Goal: Transaction & Acquisition: Purchase product/service

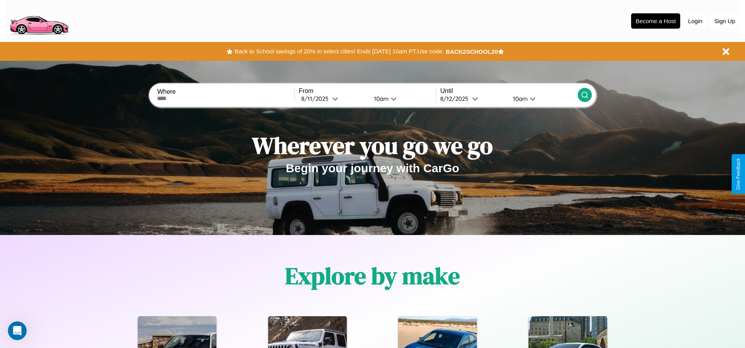
click at [226, 99] on input "text" at bounding box center [225, 98] width 137 height 6
type input "**********"
click at [333, 99] on icon at bounding box center [335, 99] width 6 height 6
select select "*"
select select "****"
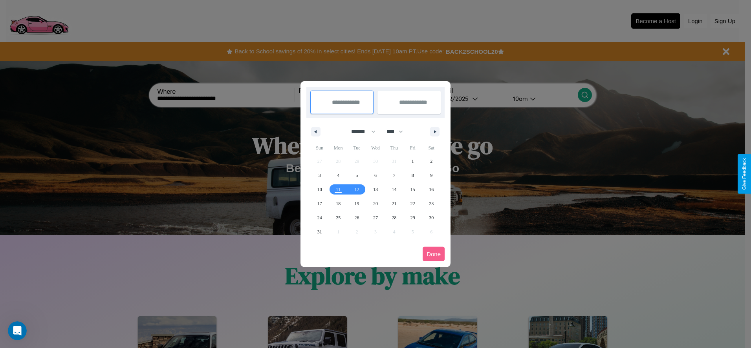
drag, startPoint x: 360, startPoint y: 132, endPoint x: 375, endPoint y: 157, distance: 30.3
click at [360, 132] on select "******* ******** ***** ***** *** **** **** ****** ********* ******* ******** **…" at bounding box center [361, 131] width 33 height 13
select select "*"
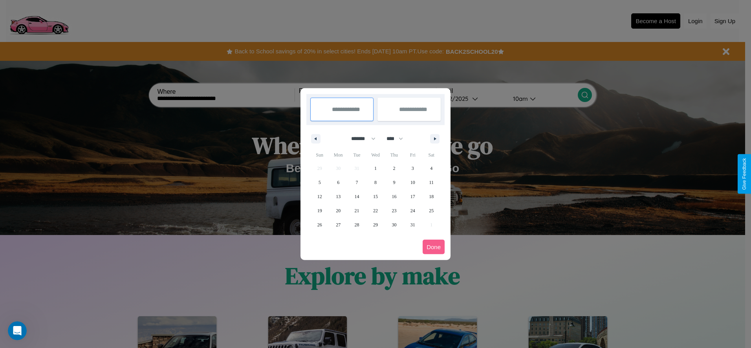
click at [398, 139] on select "**** **** **** **** **** **** **** **** **** **** **** **** **** **** **** ****…" at bounding box center [394, 138] width 24 height 13
select select "****"
click at [338, 196] on span "12" at bounding box center [338, 197] width 5 height 14
type input "**********"
click at [412, 196] on span "16" at bounding box center [412, 197] width 5 height 14
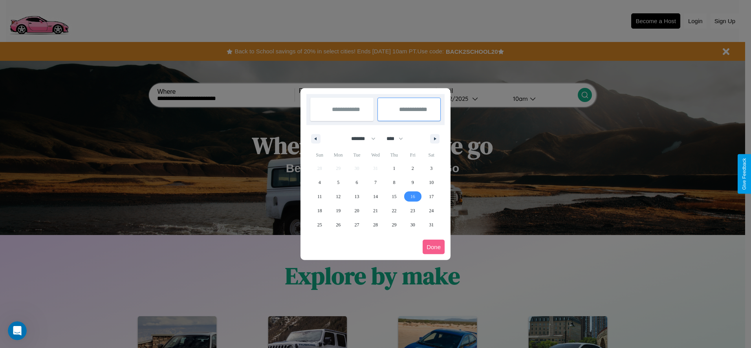
type input "**********"
click at [433, 247] on button "Done" at bounding box center [433, 247] width 22 height 15
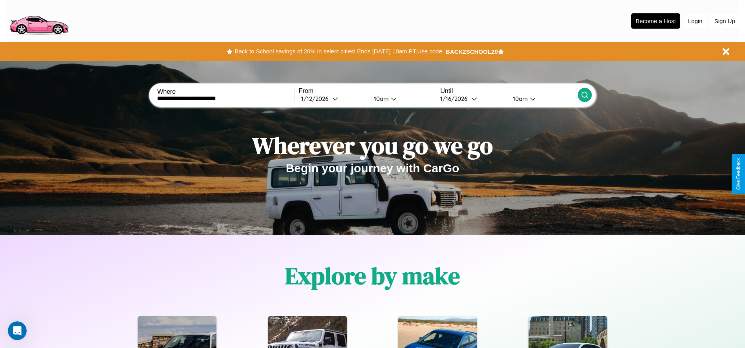
click at [584, 95] on icon at bounding box center [585, 95] width 8 height 8
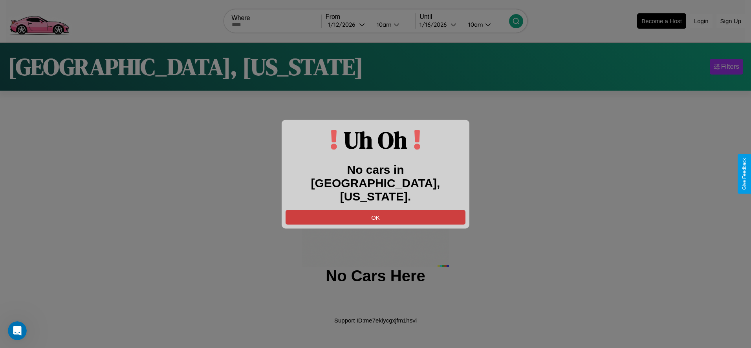
click at [375, 210] on button "OK" at bounding box center [375, 217] width 180 height 15
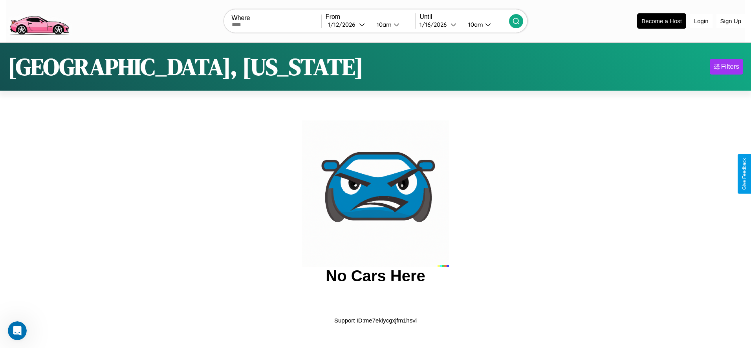
click at [39, 20] on img at bounding box center [39, 20] width 66 height 33
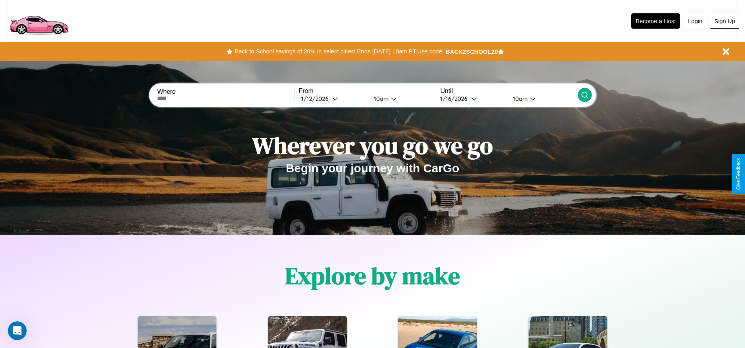
click at [724, 21] on button "Sign Up" at bounding box center [724, 21] width 29 height 15
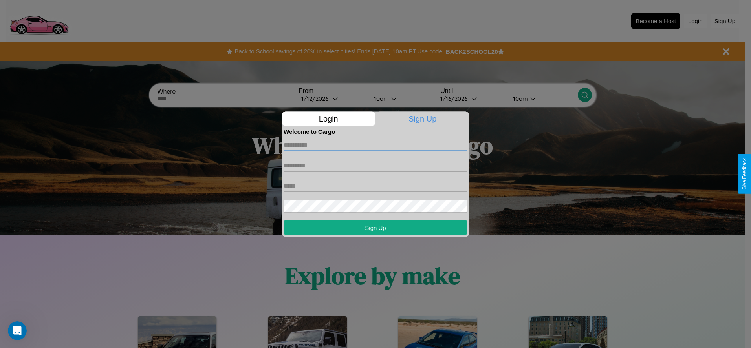
click at [375, 145] on input "text" at bounding box center [375, 145] width 184 height 13
type input "*********"
click at [375, 165] on input "text" at bounding box center [375, 165] width 184 height 13
type input "******"
click at [375, 186] on input "text" at bounding box center [375, 185] width 184 height 13
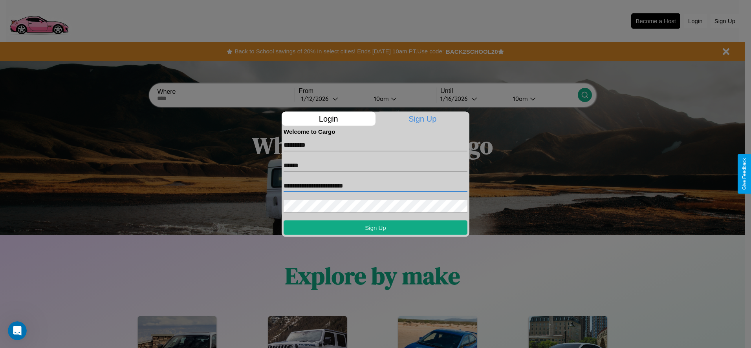
type input "**********"
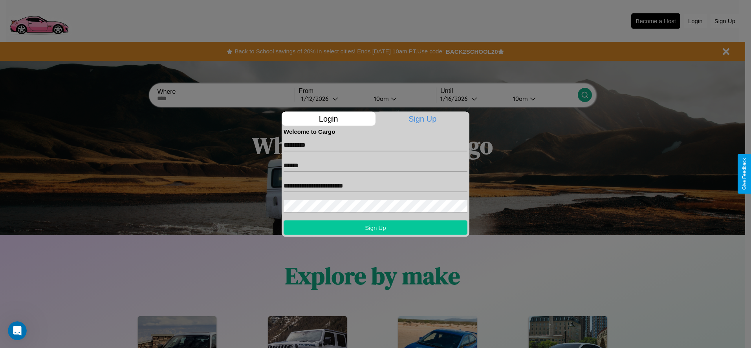
click at [375, 227] on button "Sign Up" at bounding box center [375, 227] width 184 height 15
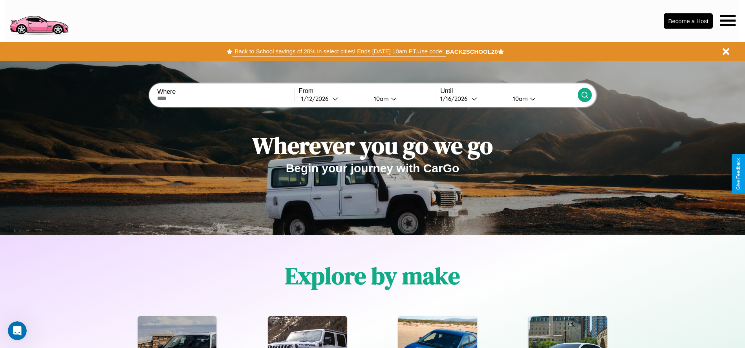
click at [339, 51] on button "Back to School savings of 20% in select cities! Ends 9/1 at 10am PT. Use code:" at bounding box center [338, 51] width 213 height 11
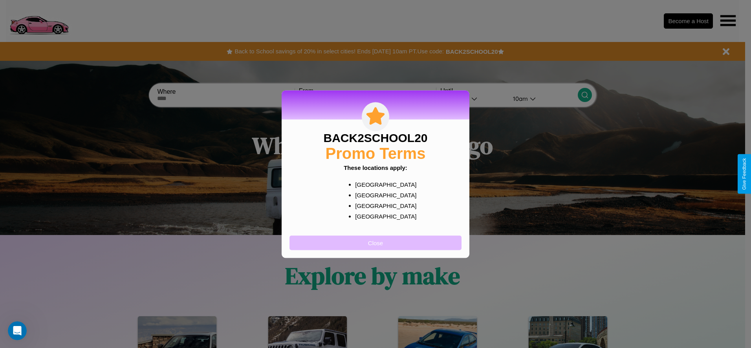
click at [375, 243] on button "Close" at bounding box center [375, 243] width 172 height 15
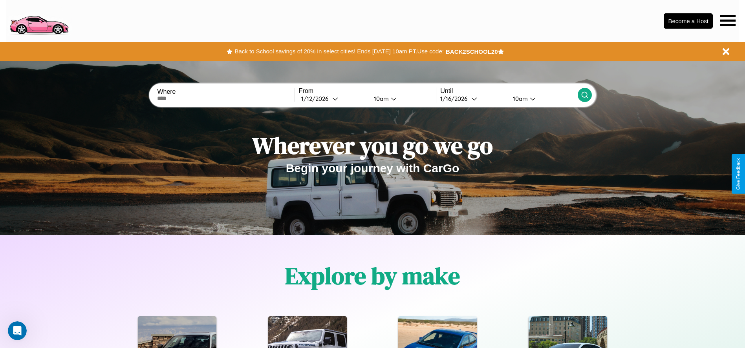
scroll to position [163, 0]
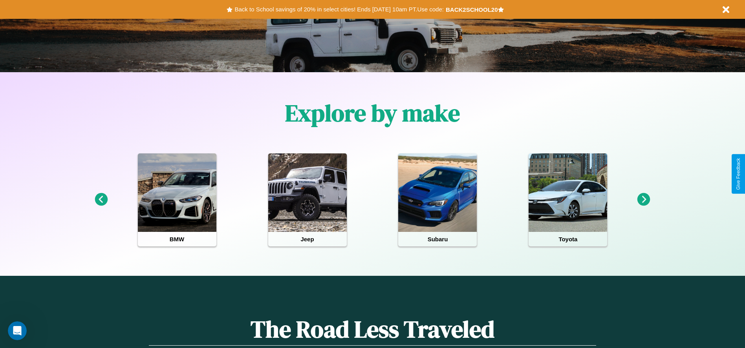
click at [644, 200] on icon at bounding box center [643, 199] width 13 height 13
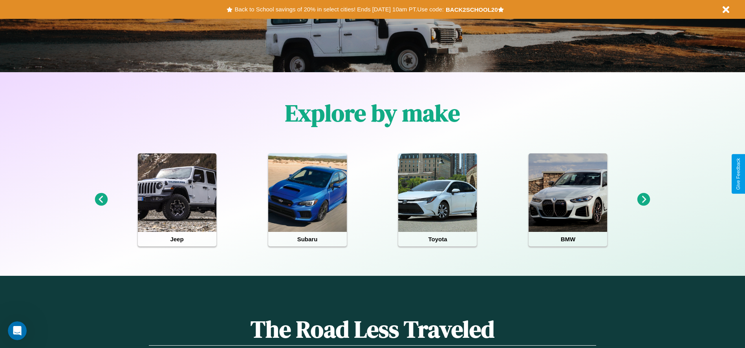
click at [101, 200] on icon at bounding box center [101, 199] width 13 height 13
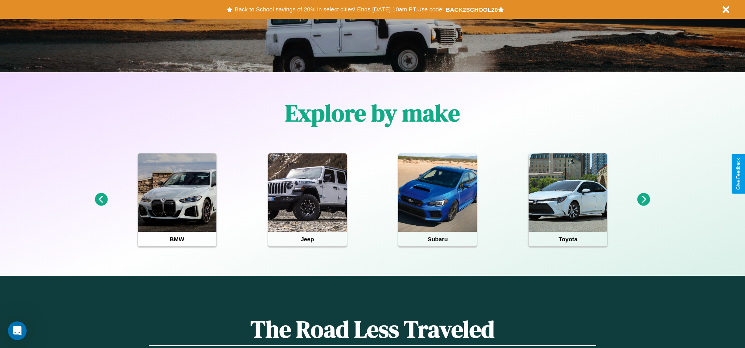
click at [644, 200] on icon at bounding box center [643, 199] width 13 height 13
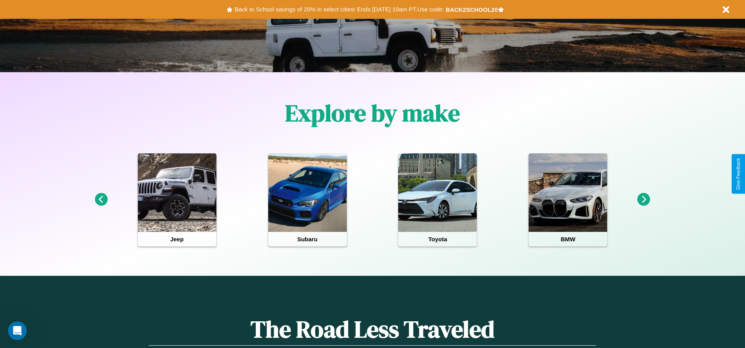
click at [644, 200] on icon at bounding box center [643, 199] width 13 height 13
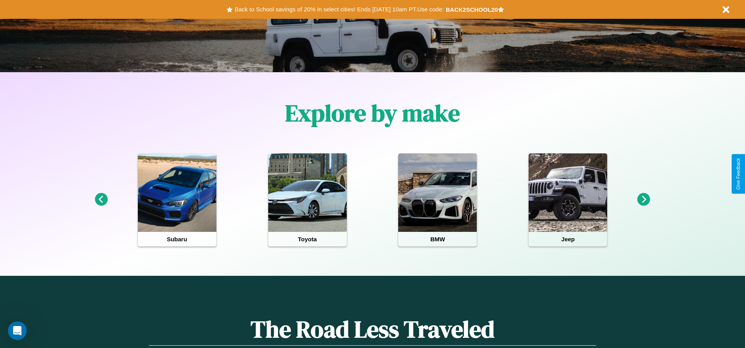
click at [644, 200] on icon at bounding box center [643, 199] width 13 height 13
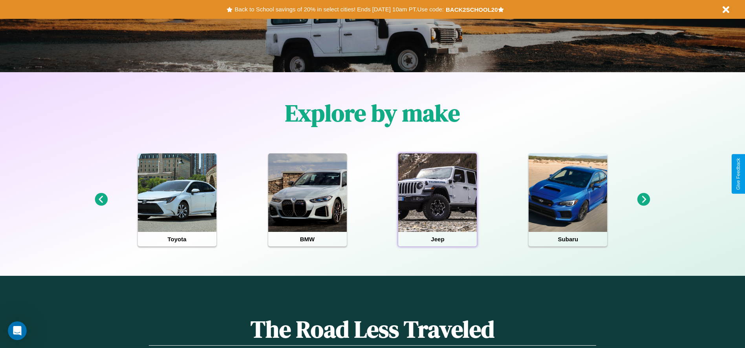
click at [437, 200] on div at bounding box center [437, 193] width 79 height 79
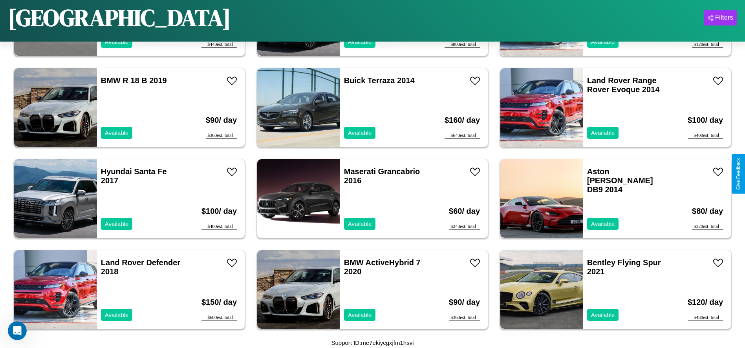
scroll to position [2365, 0]
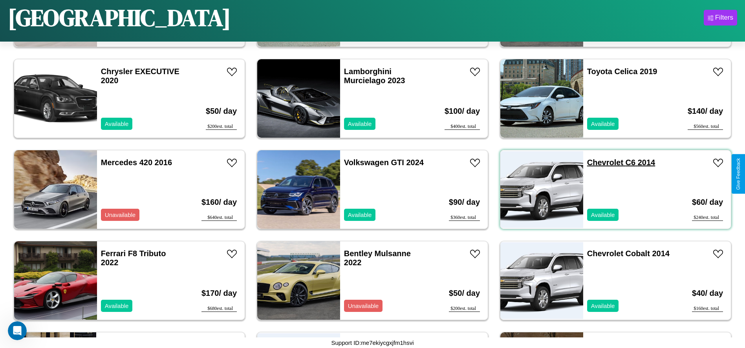
click at [600, 163] on link "Chevrolet C6 2014" at bounding box center [621, 162] width 68 height 9
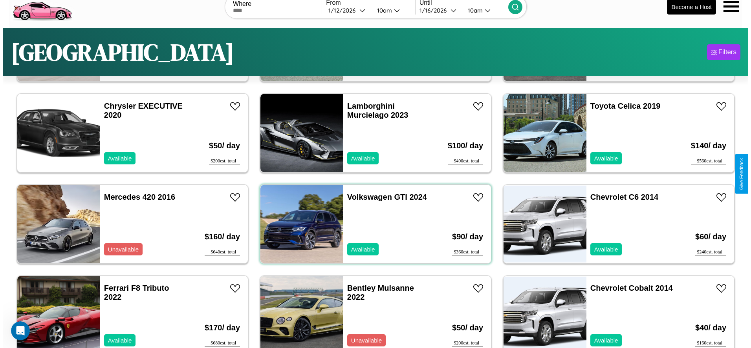
scroll to position [0, 0]
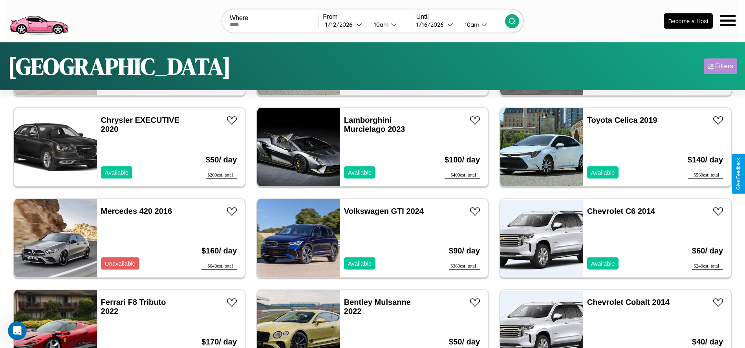
click at [720, 66] on div "Filters" at bounding box center [724, 66] width 18 height 8
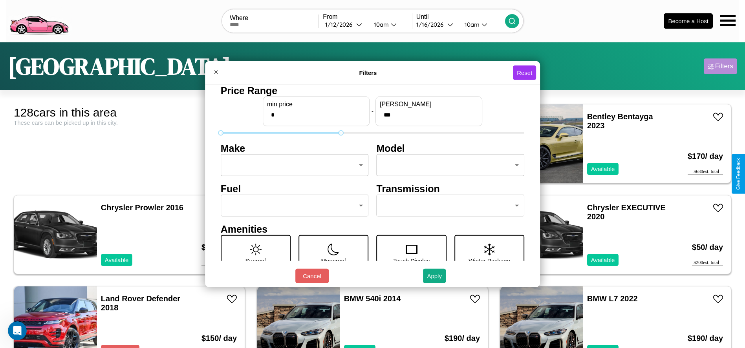
type input "***"
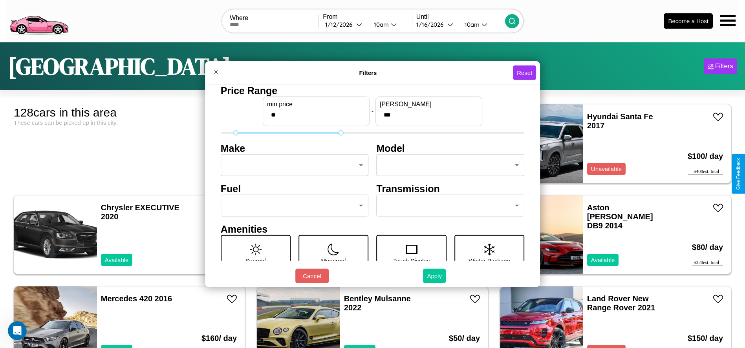
type input "**"
click at [435, 276] on button "Apply" at bounding box center [434, 276] width 23 height 15
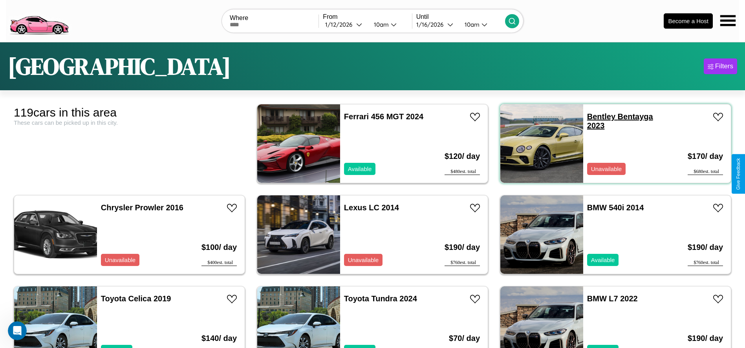
click at [596, 117] on link "Bentley Bentayga 2023" at bounding box center [620, 121] width 66 height 18
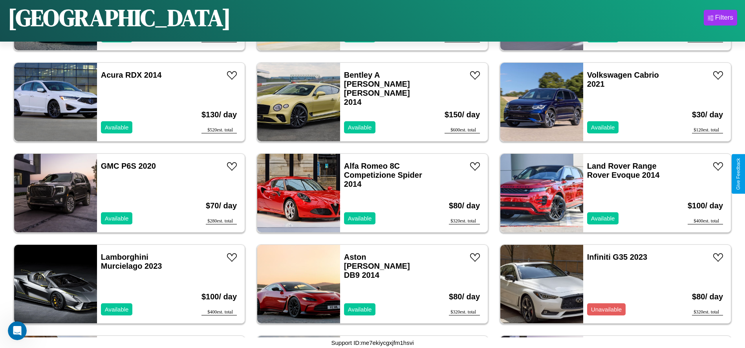
scroll to position [634, 0]
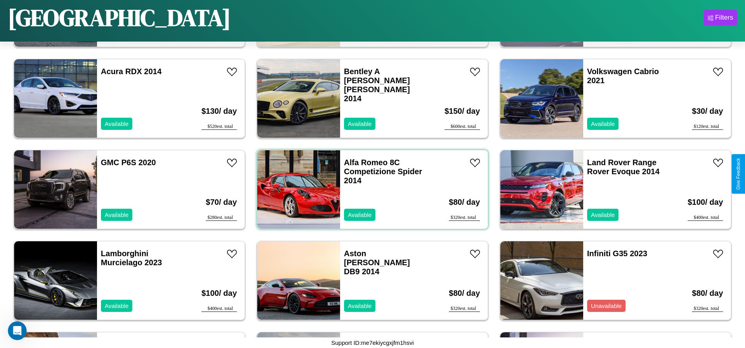
click at [369, 190] on div "Alfa Romeo 8C Competizione Spider 2014 Available" at bounding box center [385, 189] width 91 height 79
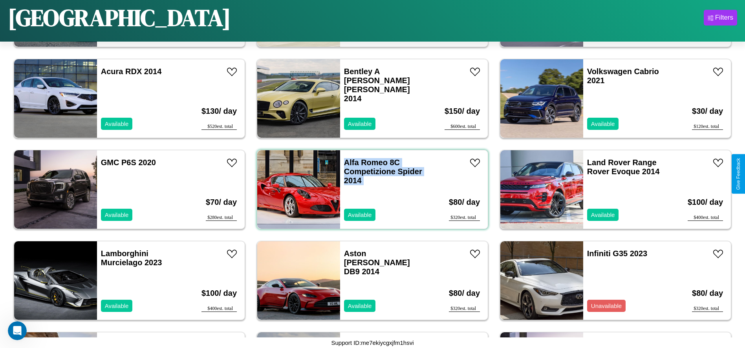
click at [369, 190] on div "Alfa Romeo 8C Competizione Spider 2014 Available" at bounding box center [385, 189] width 91 height 79
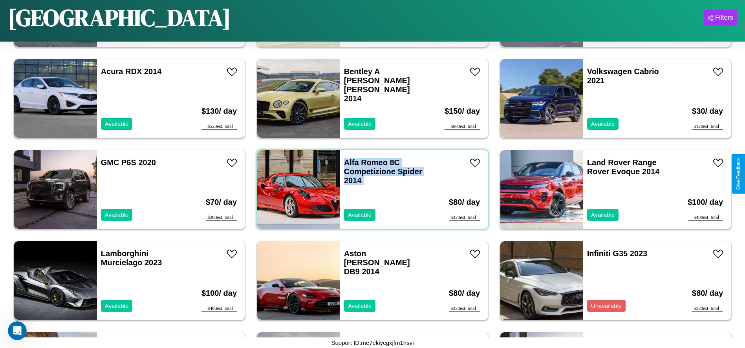
click at [369, 190] on div "Alfa Romeo 8C Competizione Spider 2014 Available" at bounding box center [385, 189] width 91 height 79
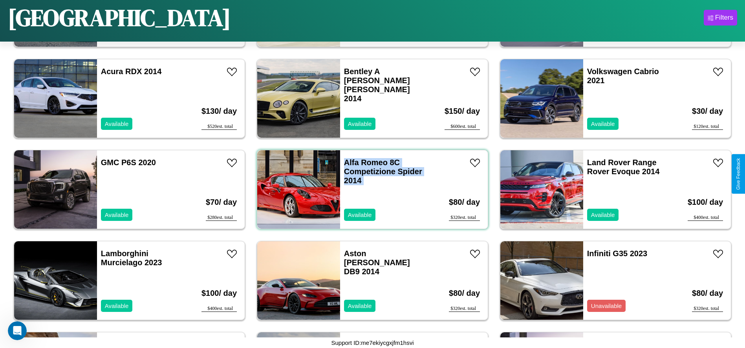
click at [369, 190] on div "Alfa Romeo 8C Competizione Spider 2014 Available" at bounding box center [385, 189] width 91 height 79
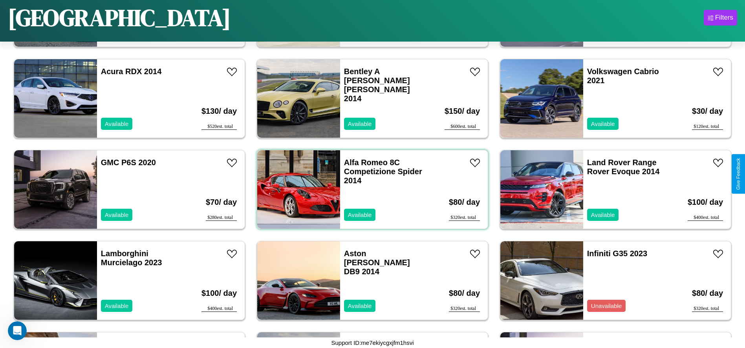
click at [369, 190] on div "Alfa Romeo 8C Competizione Spider 2014 Available" at bounding box center [385, 189] width 91 height 79
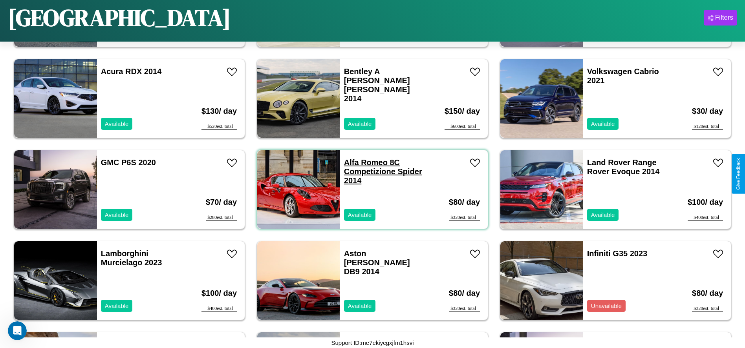
click at [363, 163] on link "Alfa Romeo 8C Competizione Spider 2014" at bounding box center [383, 171] width 78 height 27
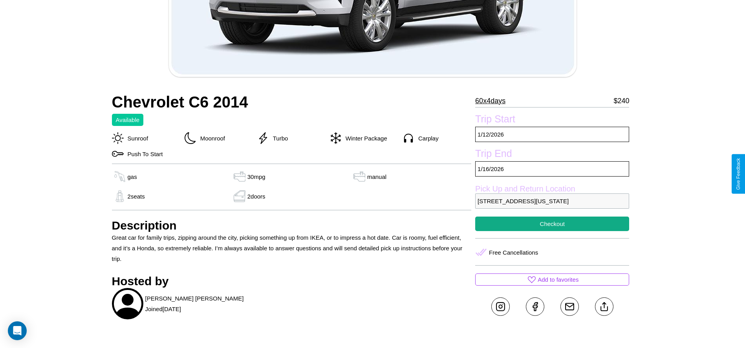
scroll to position [327, 0]
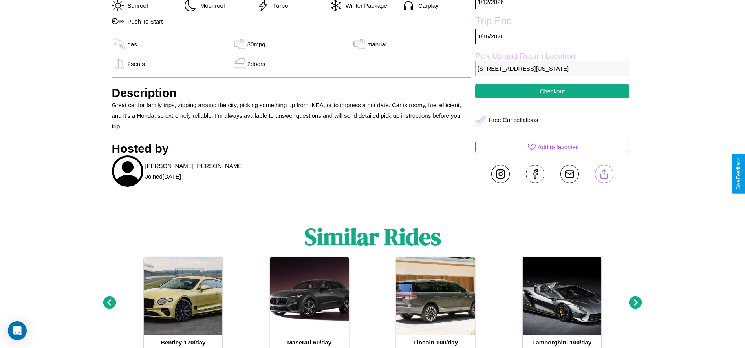
click at [604, 174] on line at bounding box center [604, 172] width 0 height 5
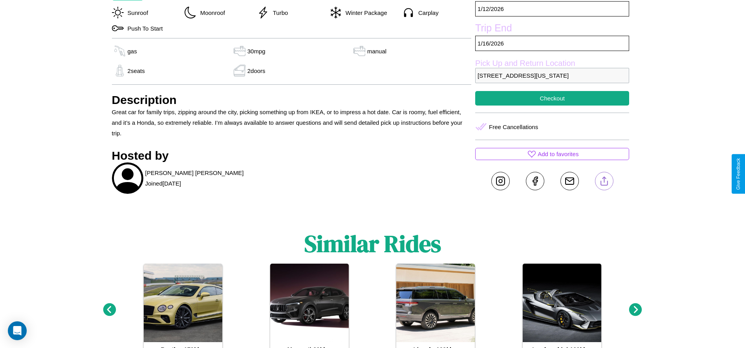
scroll to position [122, 0]
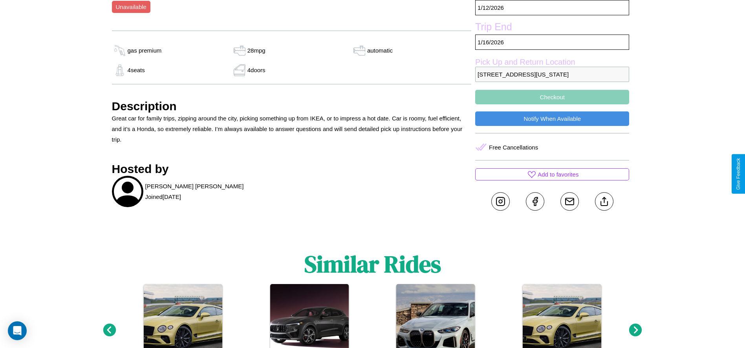
scroll to position [384, 0]
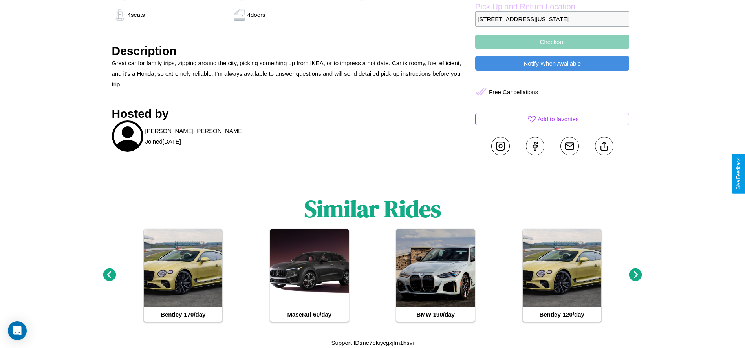
click at [635, 275] on icon at bounding box center [635, 275] width 13 height 13
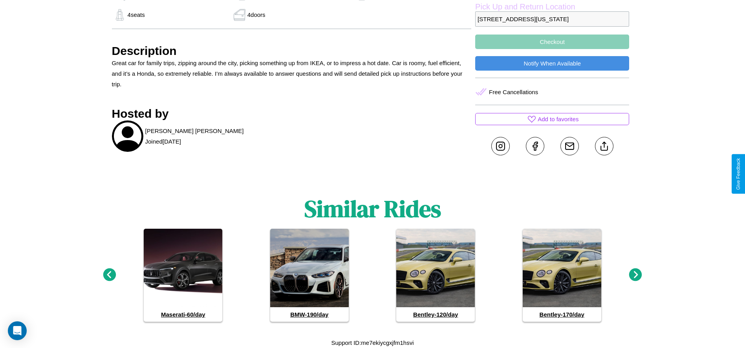
click at [635, 275] on icon at bounding box center [635, 275] width 13 height 13
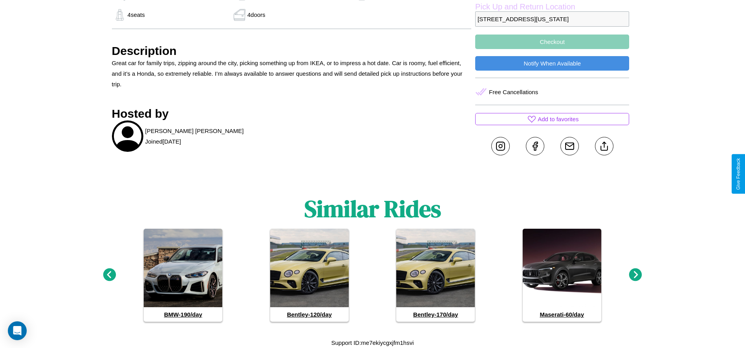
click at [635, 275] on icon at bounding box center [635, 275] width 13 height 13
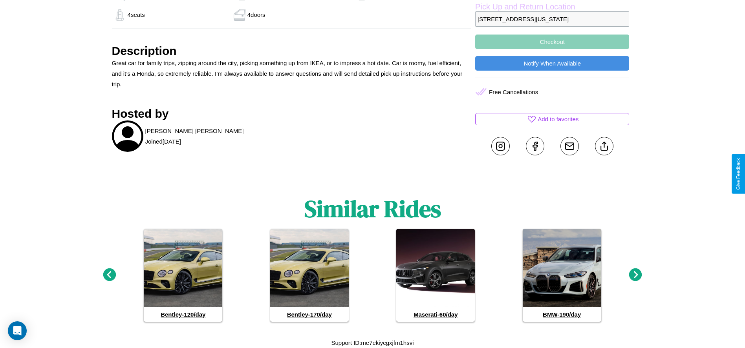
click at [635, 275] on icon at bounding box center [635, 275] width 13 height 13
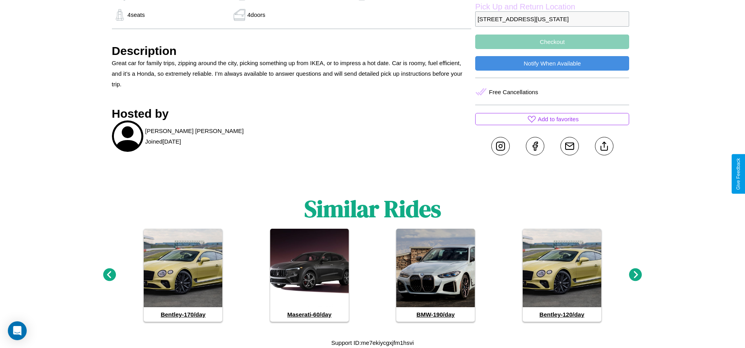
click at [635, 275] on icon at bounding box center [635, 275] width 13 height 13
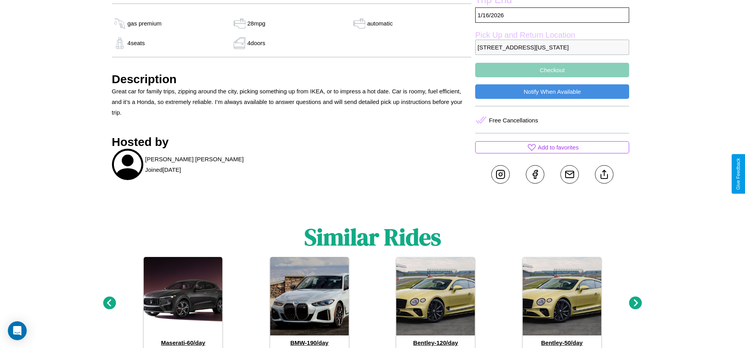
scroll to position [329, 0]
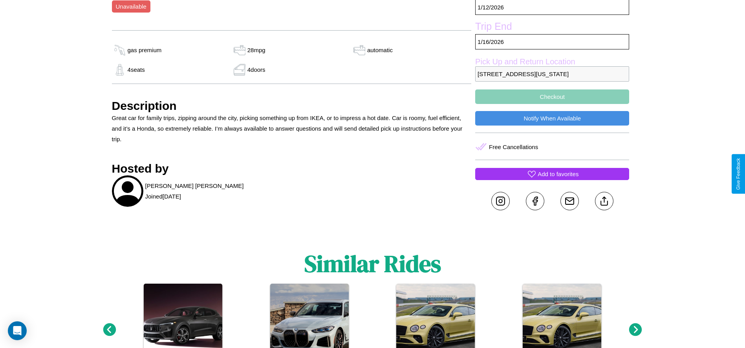
click at [552, 174] on p "Add to favorites" at bounding box center [558, 174] width 41 height 11
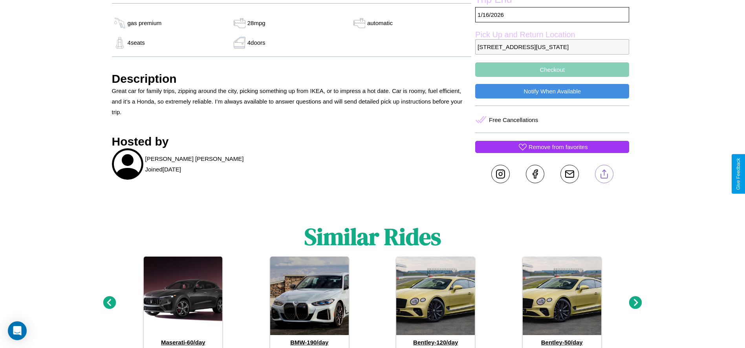
click at [604, 174] on line at bounding box center [604, 172] width 0 height 5
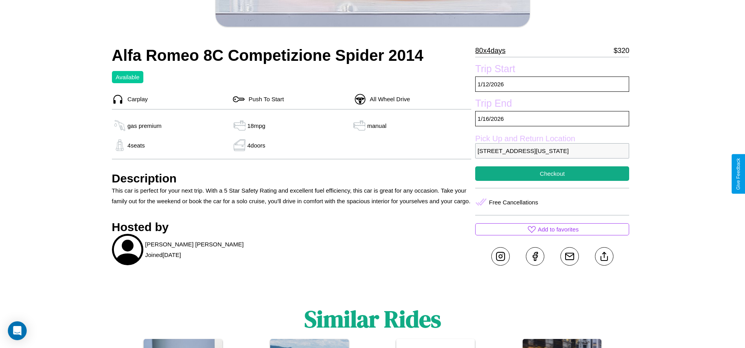
scroll to position [224, 0]
click at [552, 174] on button "Checkout" at bounding box center [552, 174] width 154 height 15
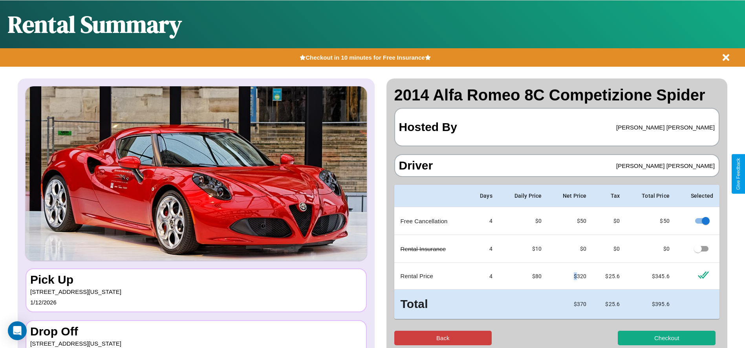
click at [443, 338] on button "Back" at bounding box center [443, 338] width 98 height 15
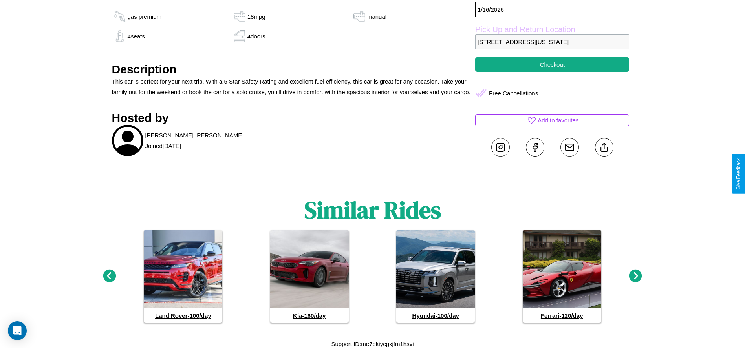
scroll to position [335, 0]
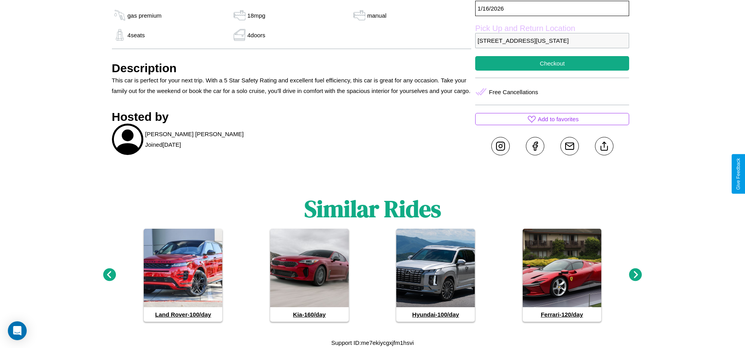
click at [109, 275] on icon at bounding box center [109, 275] width 13 height 13
